Goal: Navigation & Orientation: Find specific page/section

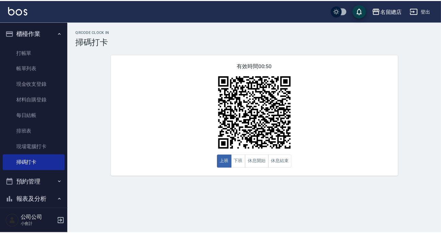
scroll to position [26, 0]
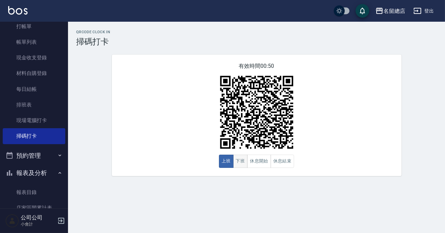
click at [245, 165] on button "下班" at bounding box center [240, 161] width 15 height 13
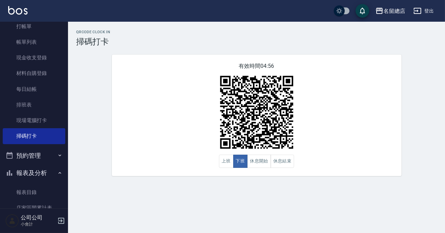
click at [52, 157] on button "預約管理" at bounding box center [34, 156] width 63 height 18
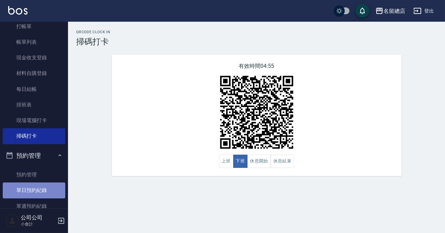
click at [35, 196] on link "單日預約紀錄" at bounding box center [34, 191] width 63 height 16
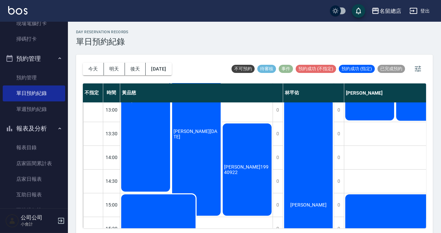
scroll to position [233, 0]
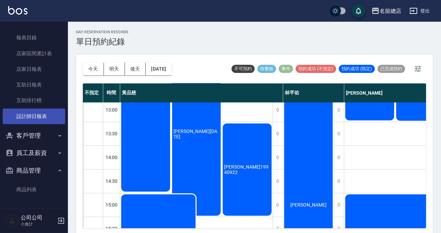
click at [12, 116] on link "設計師日報表" at bounding box center [34, 117] width 63 height 16
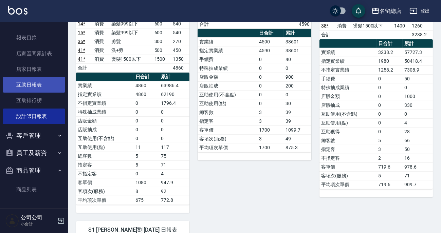
scroll to position [110, 0]
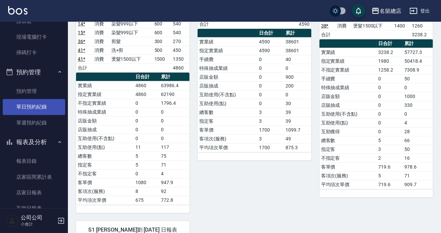
click at [35, 109] on link "單日預約紀錄" at bounding box center [34, 107] width 63 height 16
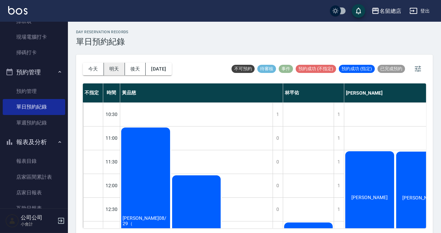
click at [116, 71] on button "明天" at bounding box center [114, 69] width 21 height 13
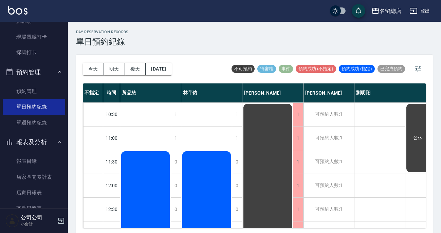
click at [129, 68] on button "後天" at bounding box center [135, 69] width 21 height 13
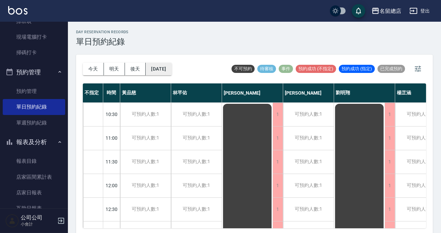
click at [155, 68] on button "[DATE]" at bounding box center [159, 69] width 26 height 13
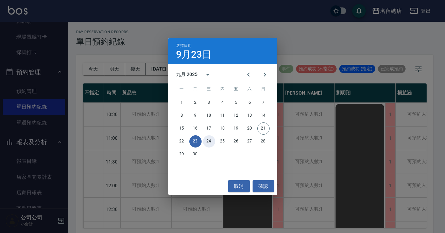
click at [210, 139] on button "24" at bounding box center [209, 142] width 12 height 12
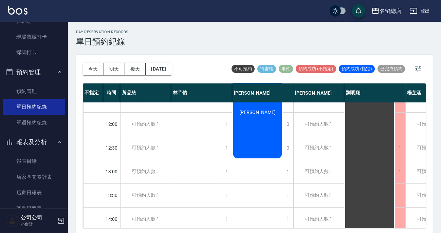
scroll to position [31, 0]
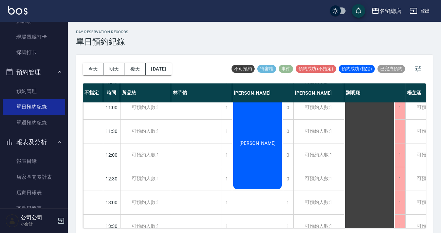
click at [262, 141] on span "[PERSON_NAME]" at bounding box center [257, 143] width 39 height 5
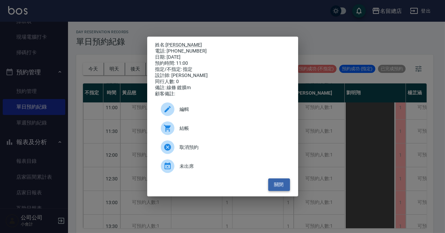
click at [280, 184] on button "關閉" at bounding box center [279, 185] width 22 height 13
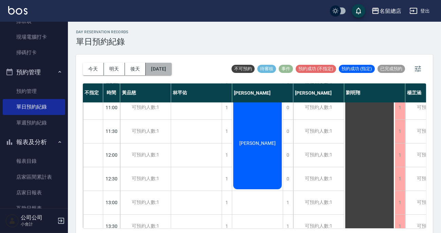
click at [156, 65] on button "[DATE]" at bounding box center [159, 69] width 26 height 13
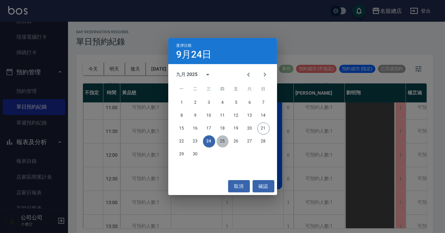
click at [222, 143] on button "25" at bounding box center [222, 142] width 12 height 12
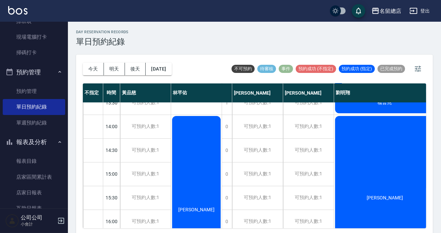
scroll to position [278, 0]
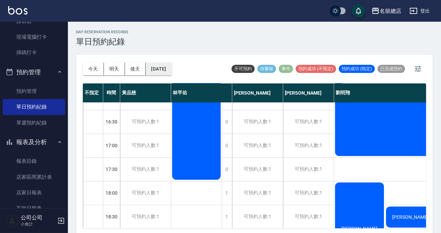
click at [153, 73] on button "[DATE]" at bounding box center [159, 69] width 26 height 13
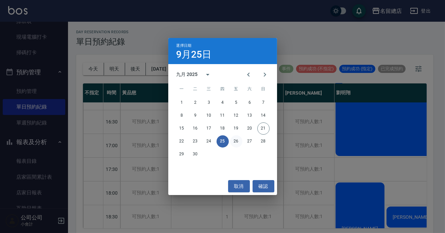
click at [237, 141] on button "26" at bounding box center [236, 142] width 12 height 12
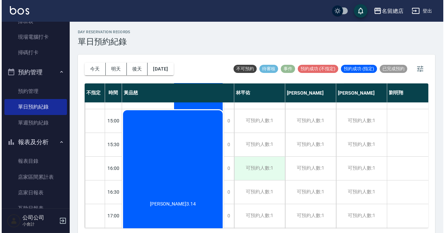
scroll to position [53, 0]
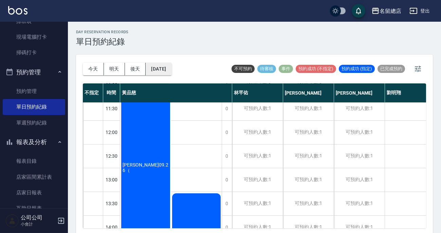
click at [172, 67] on button "[DATE]" at bounding box center [159, 69] width 26 height 13
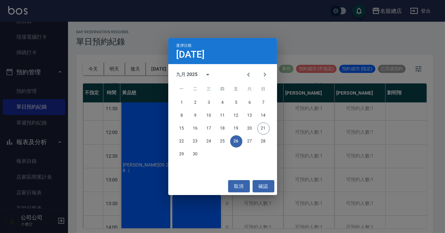
click at [243, 141] on div "22 23 24 25 26 27 28" at bounding box center [222, 142] width 109 height 12
click at [246, 140] on button "27" at bounding box center [250, 142] width 12 height 12
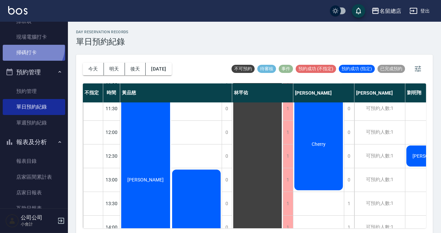
click at [32, 48] on link "掃碼打卡" at bounding box center [34, 53] width 63 height 16
